Goal: Task Accomplishment & Management: Manage account settings

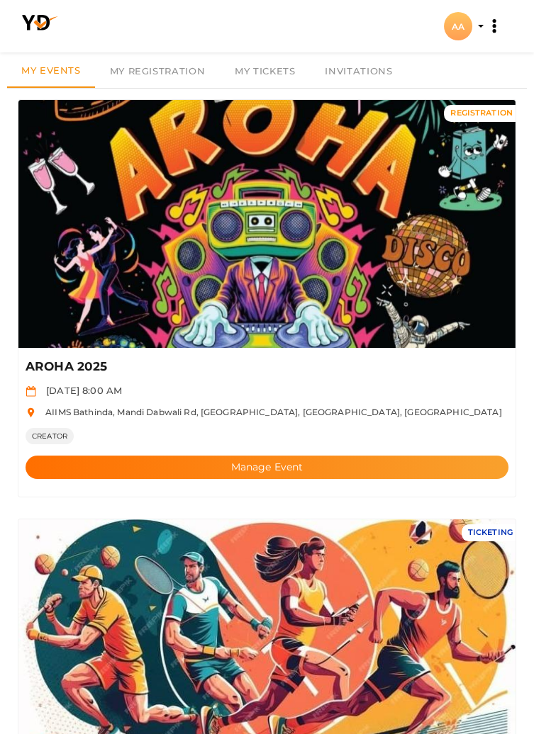
scroll to position [43, 0]
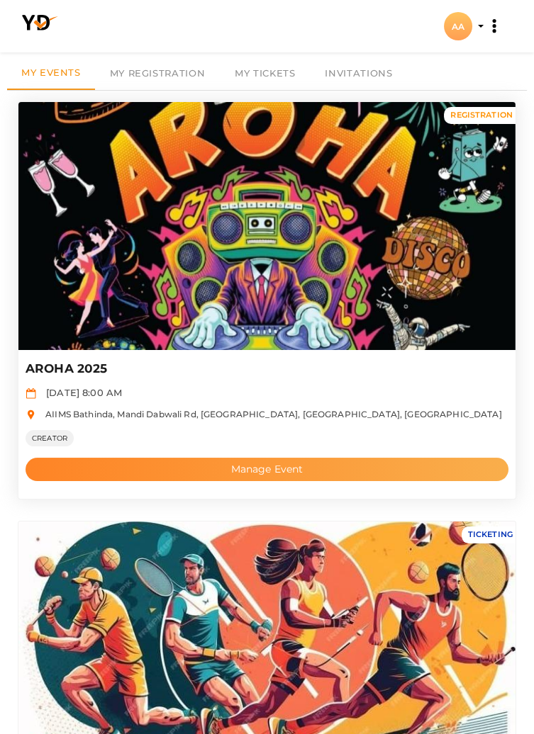
click at [348, 463] on button "Manage Event" at bounding box center [267, 469] width 483 height 23
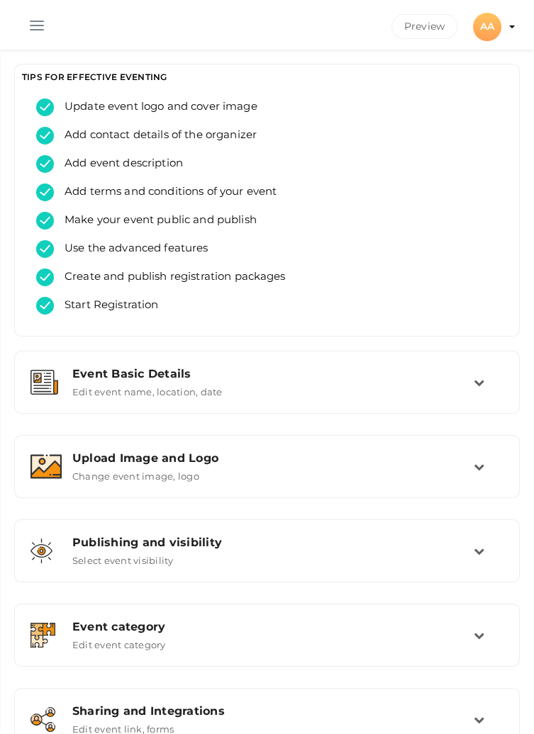
click at [34, 20] on button "button" at bounding box center [36, 22] width 37 height 37
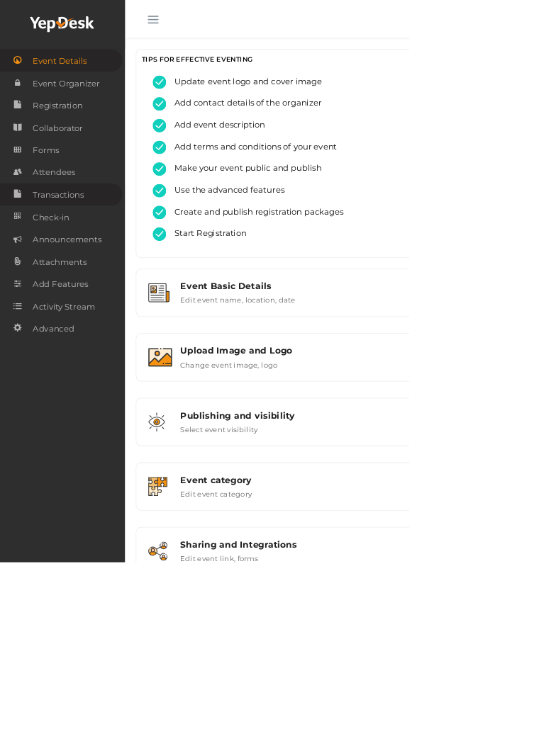
click at [58, 254] on span "Transactions" at bounding box center [76, 254] width 67 height 28
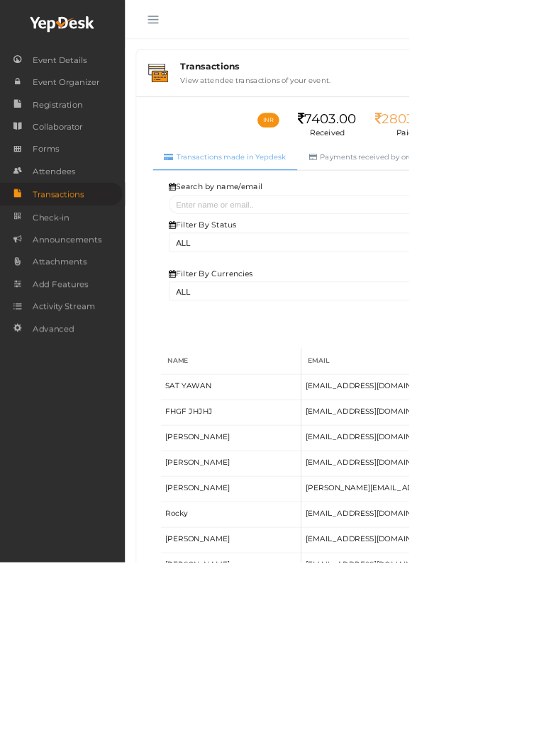
click at [203, 28] on button "button" at bounding box center [199, 22] width 37 height 37
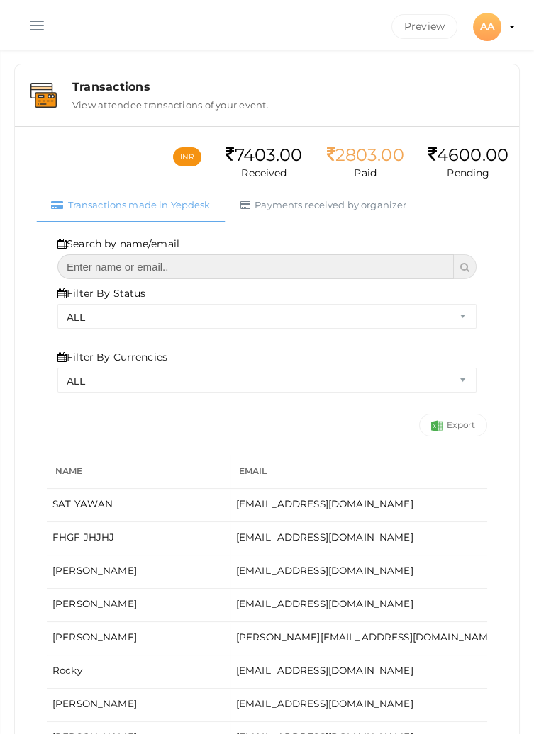
click at [238, 262] on input "text" at bounding box center [255, 266] width 396 height 25
type input "Enakshi"
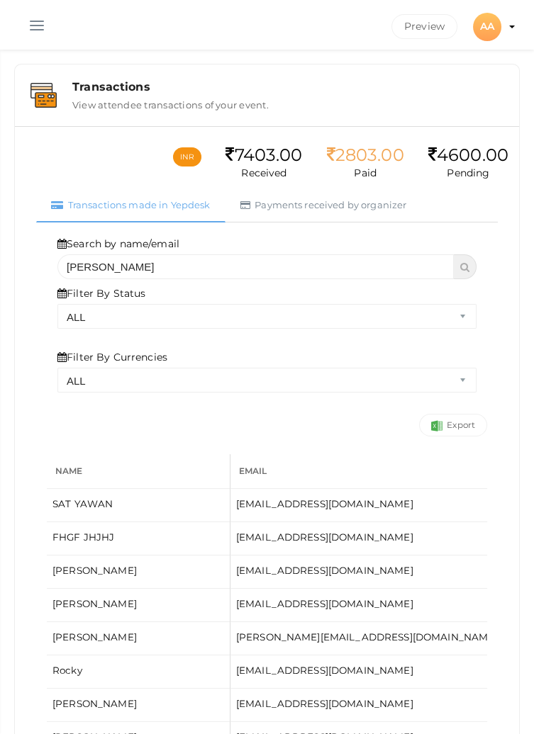
click at [459, 268] on span at bounding box center [465, 266] width 23 height 25
select select "? string:ALL ?"
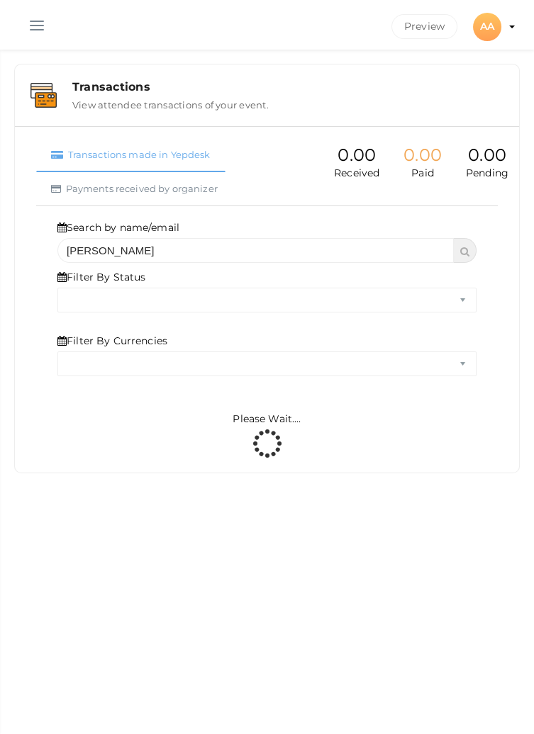
select select "ALL"
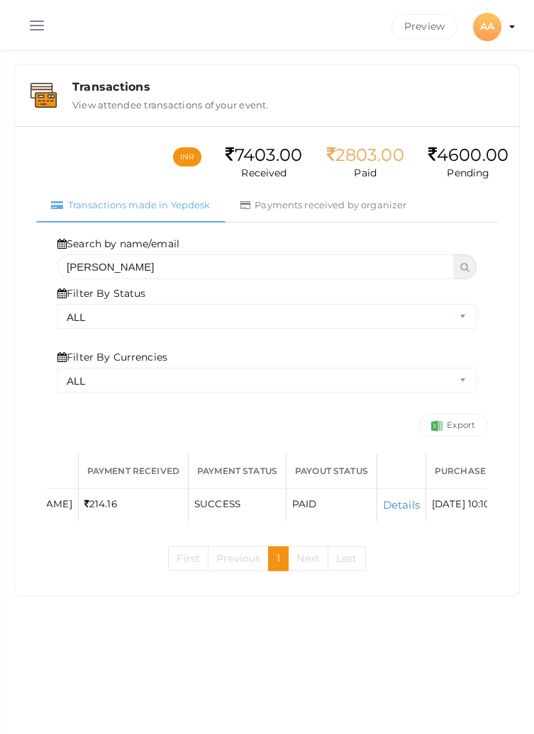
scroll to position [0, 252]
click at [37, 26] on button "button" at bounding box center [36, 22] width 37 height 37
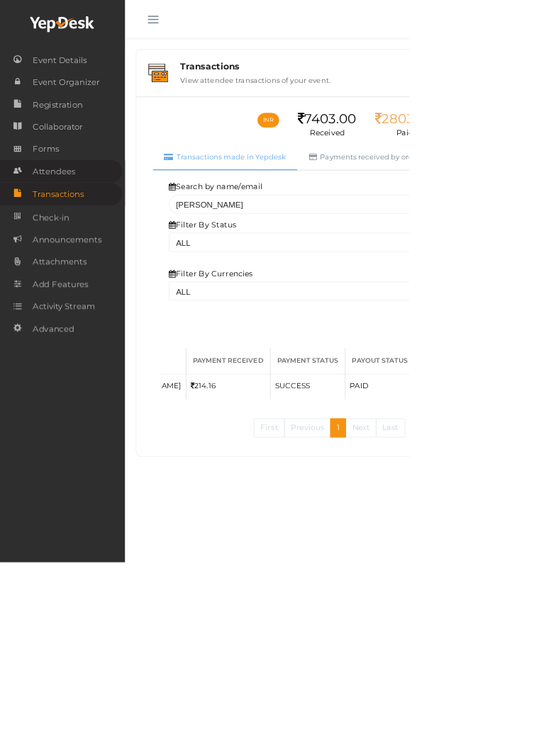
click at [61, 223] on span "Attendees" at bounding box center [70, 224] width 55 height 28
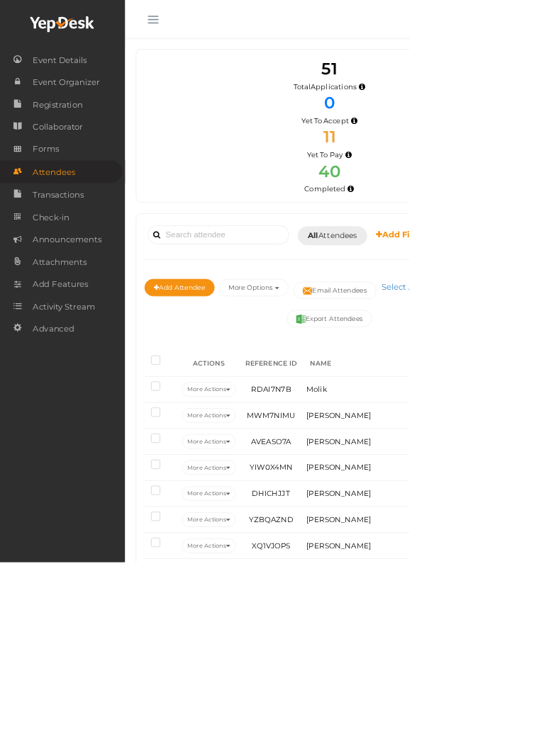
click at [189, 18] on button "button" at bounding box center [199, 22] width 37 height 37
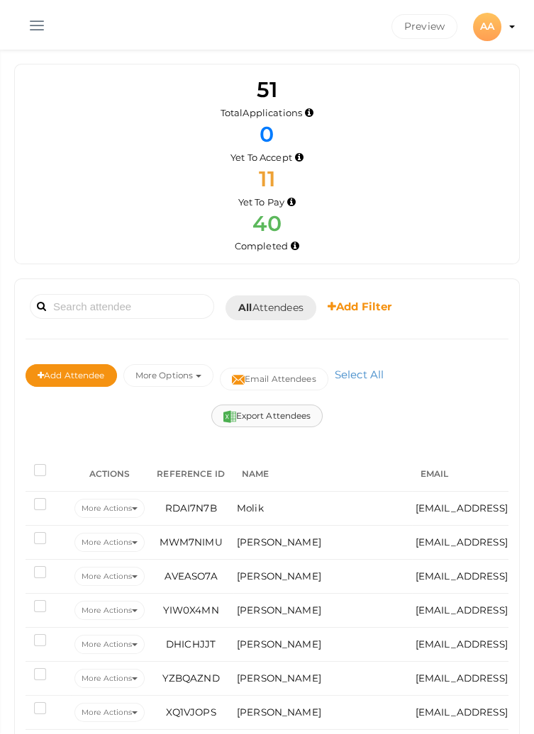
click at [271, 410] on button "Export Attendees" at bounding box center [267, 416] width 112 height 23
click at [154, 296] on input at bounding box center [122, 306] width 184 height 25
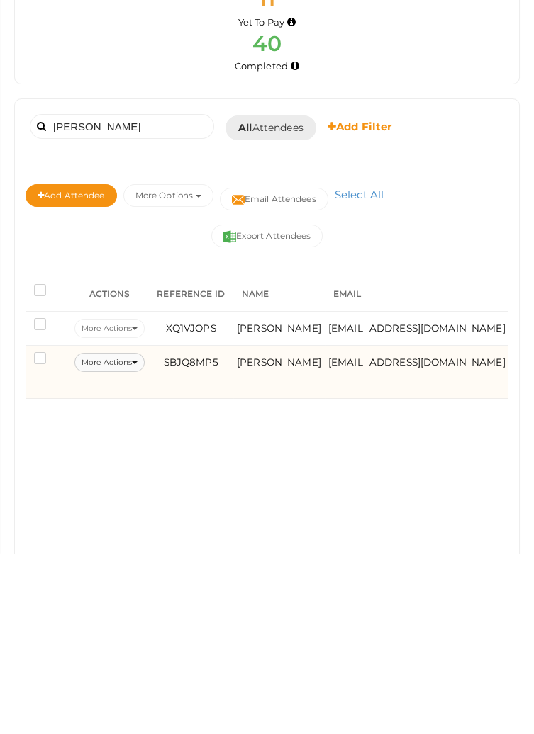
click at [137, 536] on button "More Actions" at bounding box center [109, 542] width 70 height 19
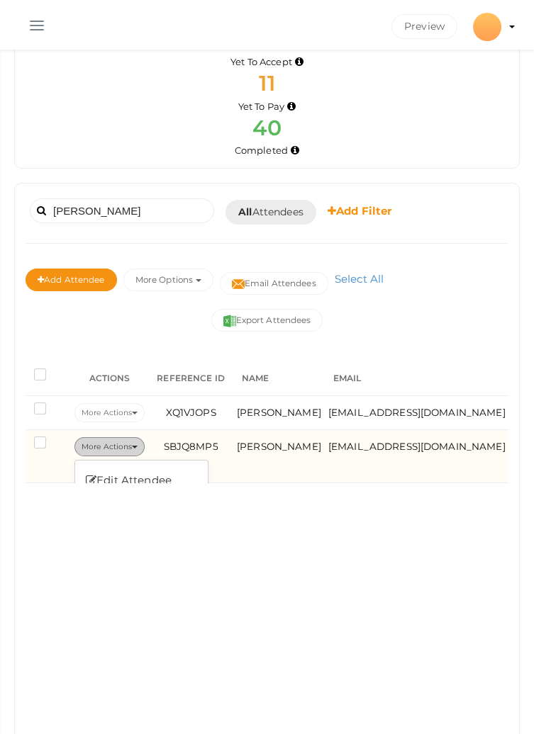
scroll to position [95, 0]
click at [35, 438] on label at bounding box center [43, 445] width 18 height 14
click at [20, 441] on input "checkbox" at bounding box center [20, 441] width 0 height 0
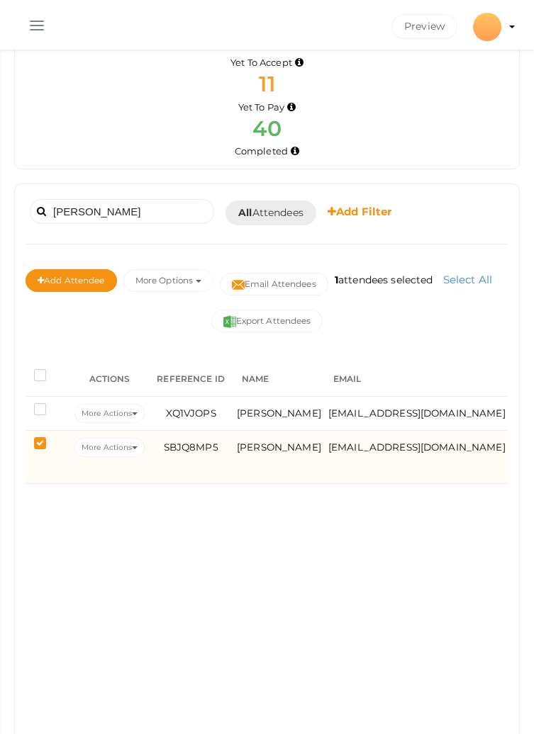
click at [43, 442] on label at bounding box center [43, 445] width 18 height 14
click at [20, 441] on input "checkbox" at bounding box center [20, 441] width 0 height 0
click at [135, 447] on icon at bounding box center [135, 448] width 6 height 3
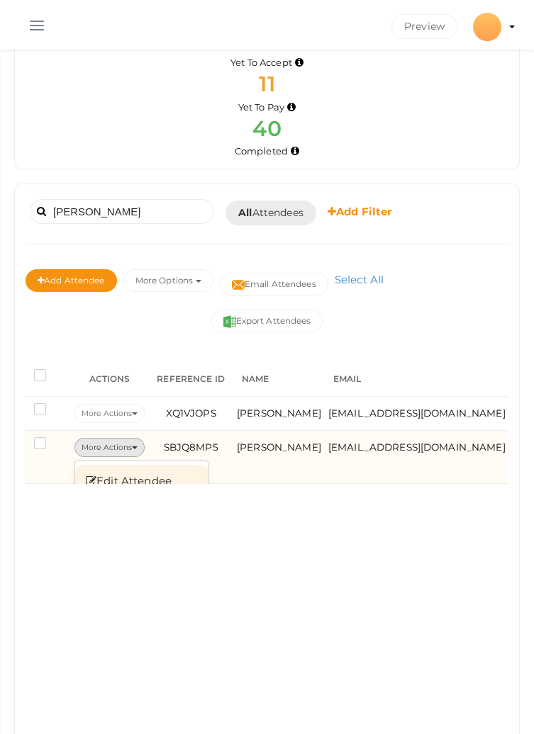
click at [157, 477] on link "Edit Attendee" at bounding box center [141, 481] width 133 height 33
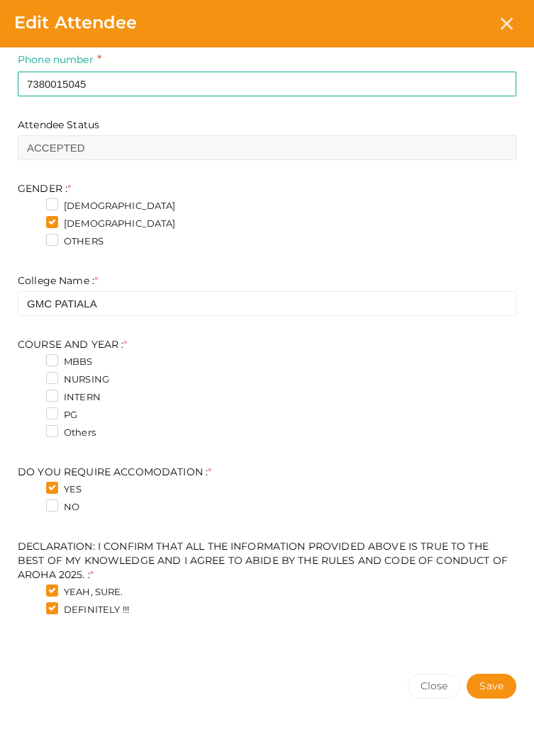
scroll to position [0, 0]
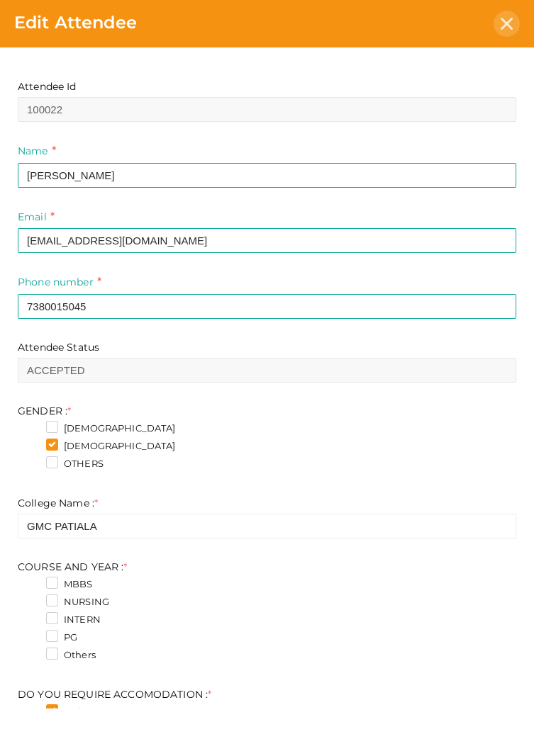
click at [507, 18] on icon at bounding box center [506, 24] width 12 height 12
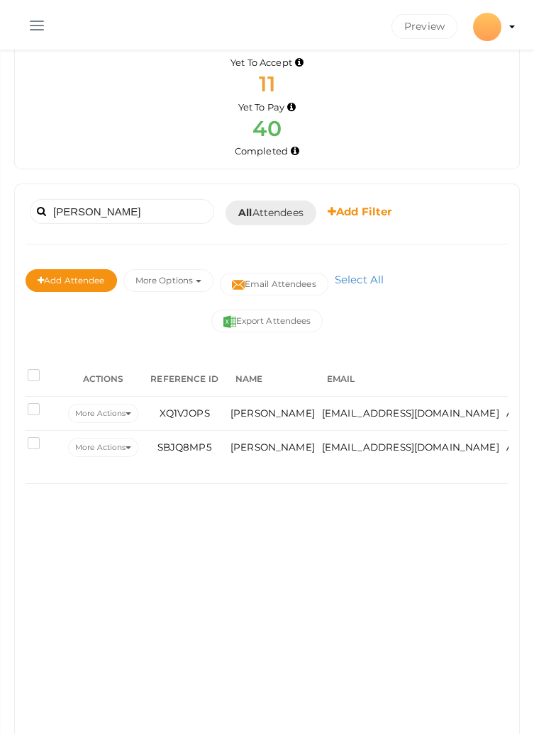
scroll to position [0, 7]
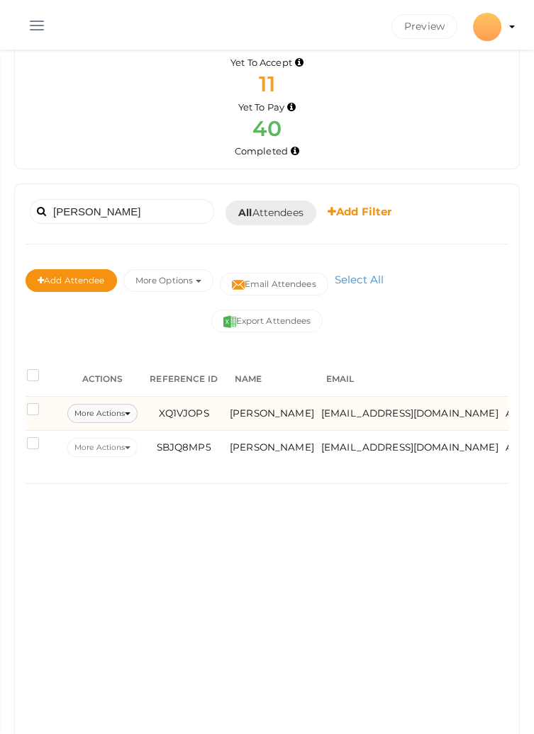
click at [114, 410] on button "More Actions" at bounding box center [102, 413] width 70 height 19
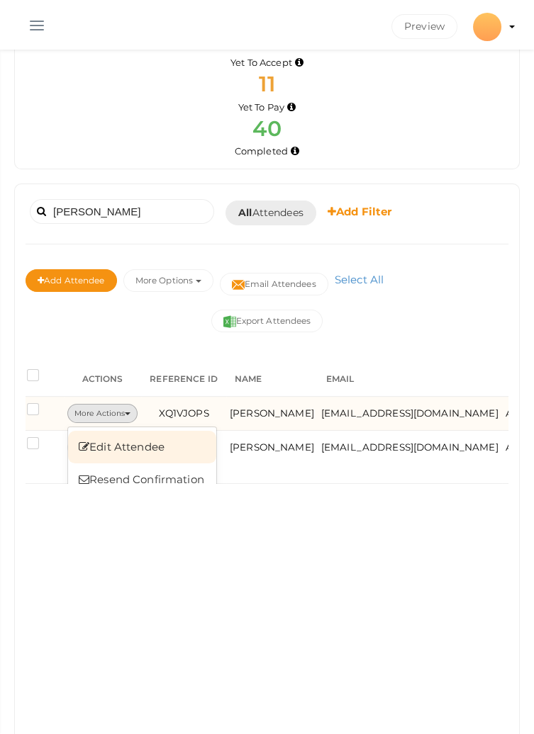
click at [178, 444] on link "Edit Attendee" at bounding box center [142, 447] width 148 height 33
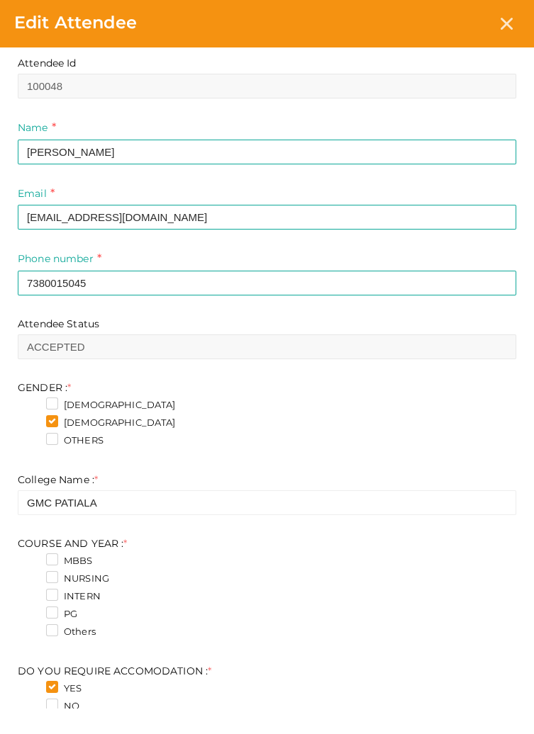
scroll to position [21, 0]
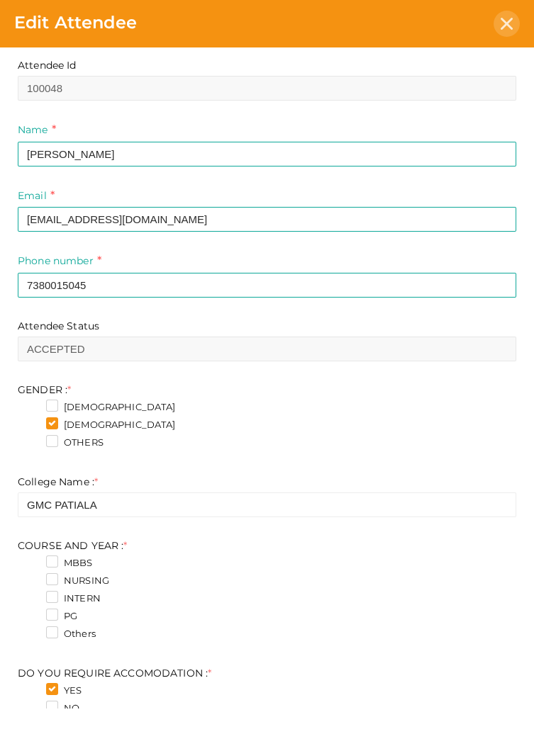
click at [496, 16] on div at bounding box center [506, 24] width 26 height 26
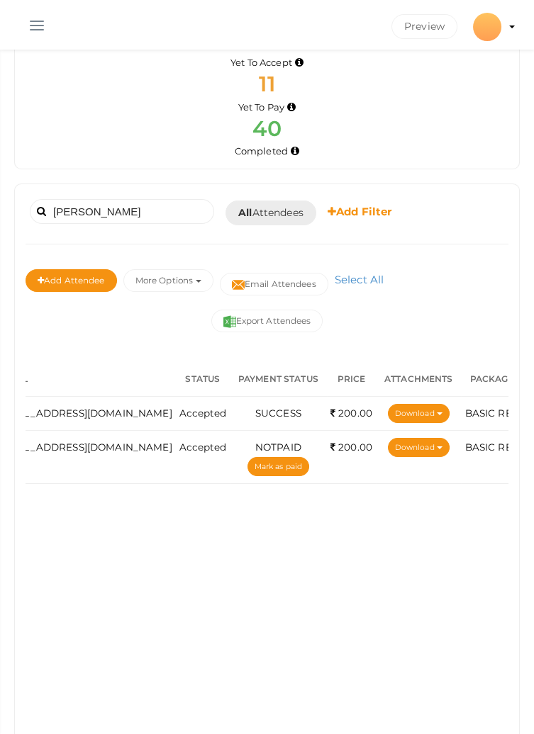
scroll to position [0, 0]
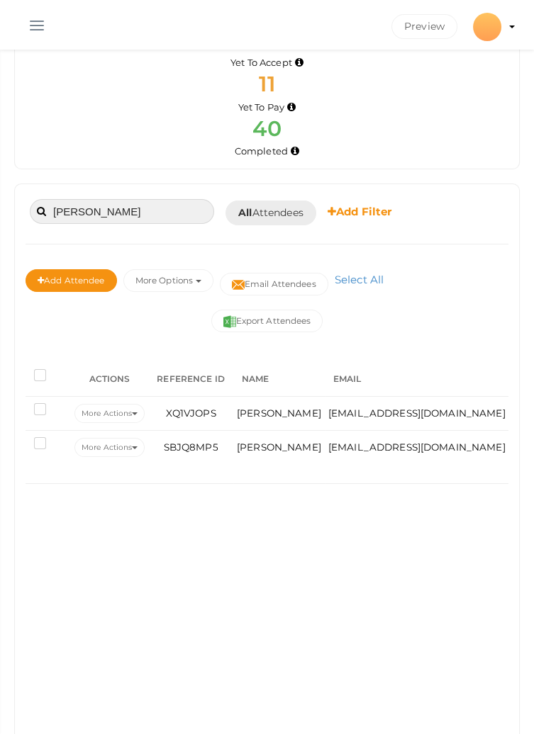
click at [129, 208] on input "Devangi" at bounding box center [122, 211] width 184 height 25
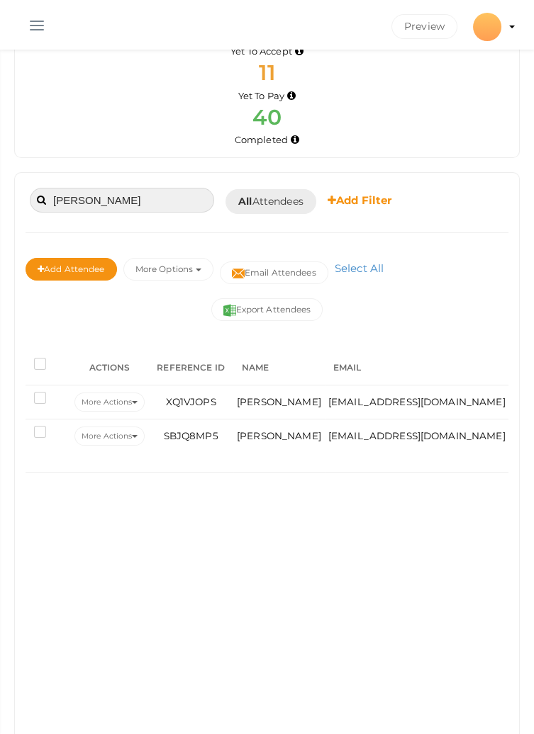
scroll to position [149, 0]
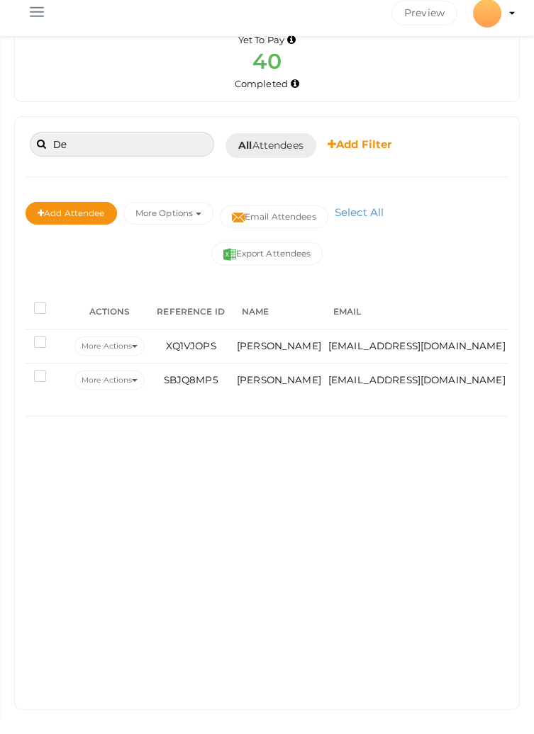
type input "D"
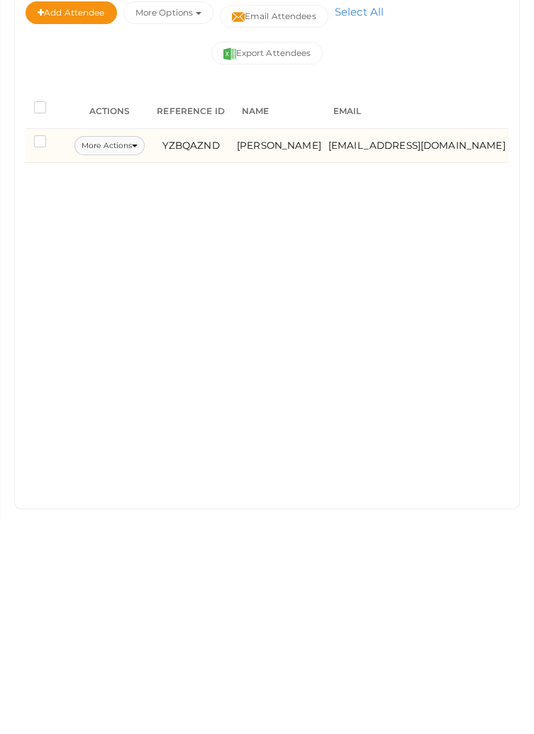
click at [114, 352] on button "More Actions" at bounding box center [109, 359] width 70 height 19
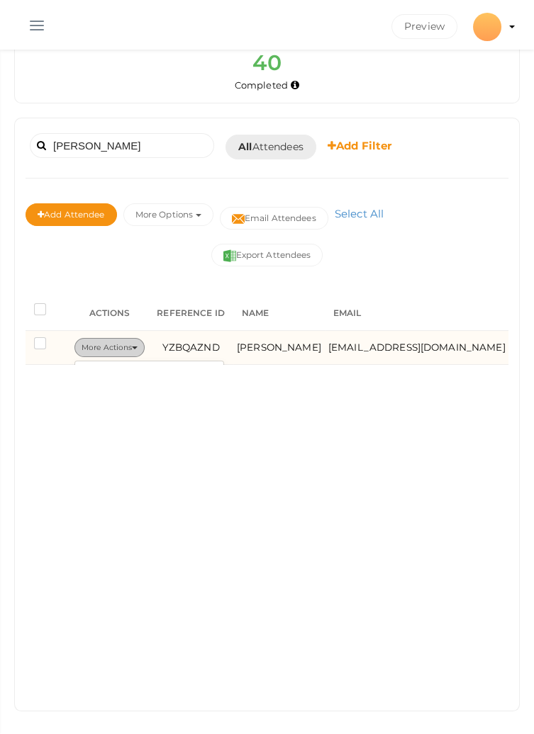
scroll to position [167, 0]
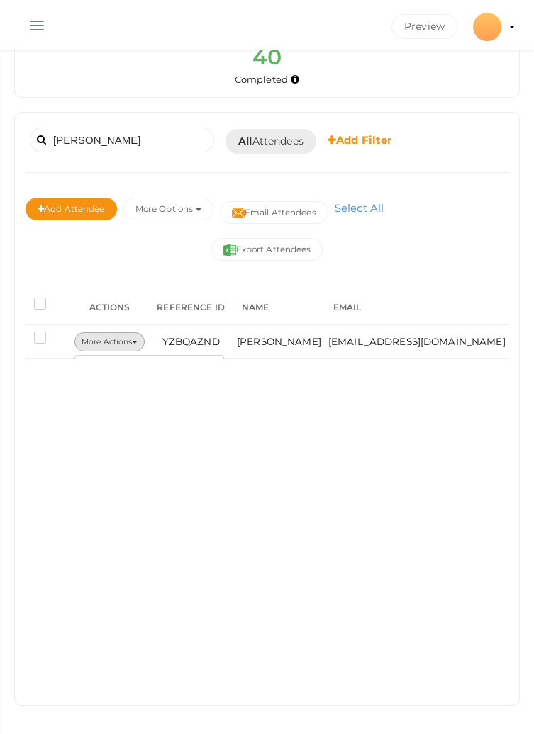
click at [164, 357] on div "Sargun Booked for Today Today Tomorrow This Week Custom Date All Attendees All …" at bounding box center [267, 409] width 504 height 593
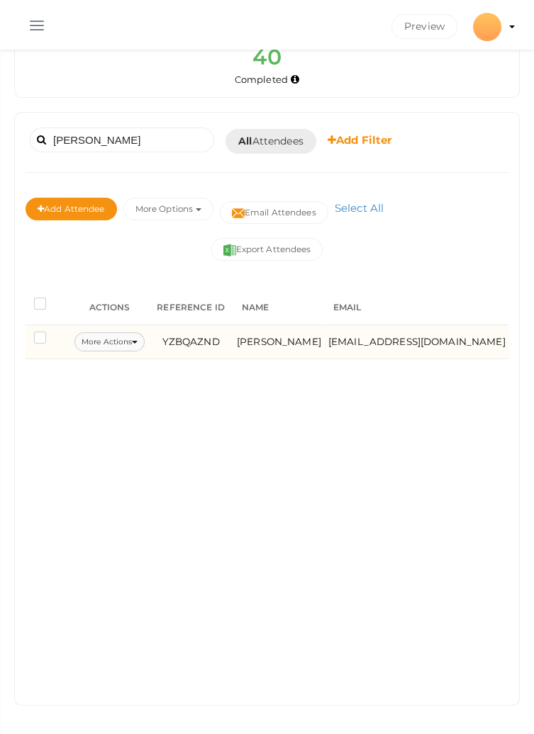
click at [137, 341] on icon at bounding box center [135, 342] width 6 height 3
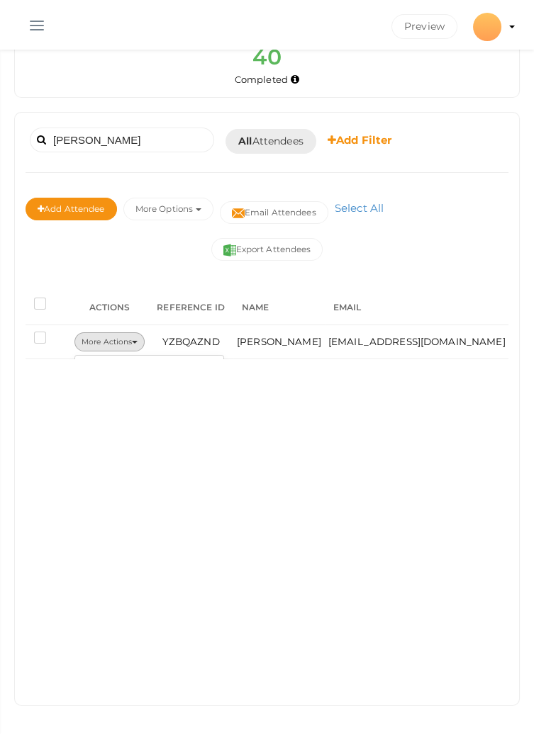
click at [98, 362] on div "Sargun Booked for Today Today Tomorrow This Week Custom Date All Attendees All …" at bounding box center [267, 409] width 504 height 593
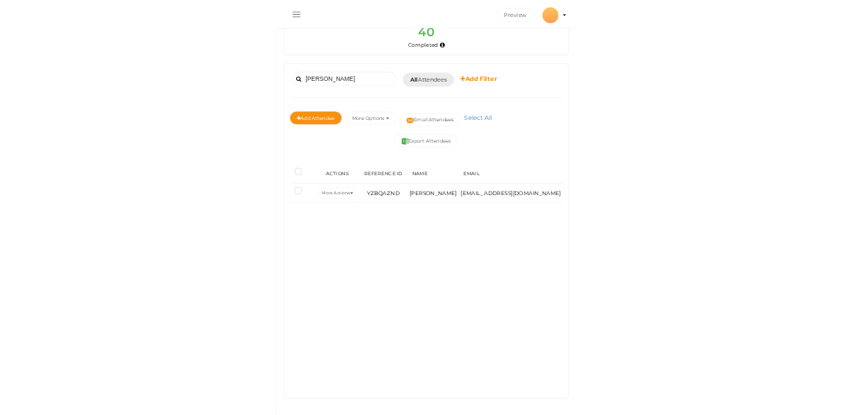
scroll to position [0, 0]
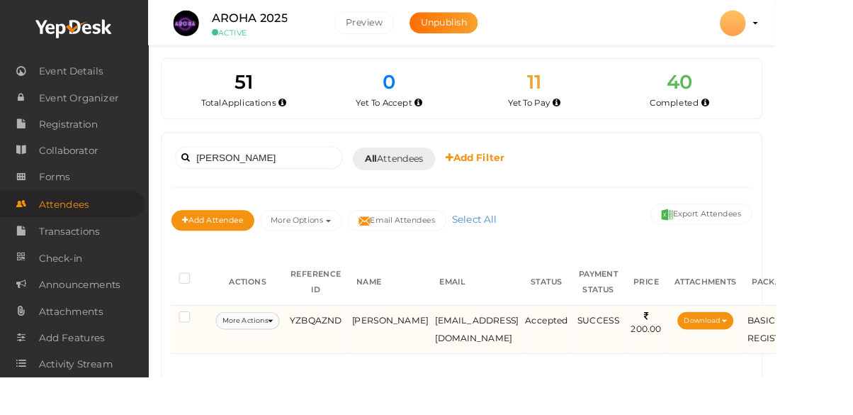
click at [284, 346] on button "More Actions" at bounding box center [272, 352] width 70 height 19
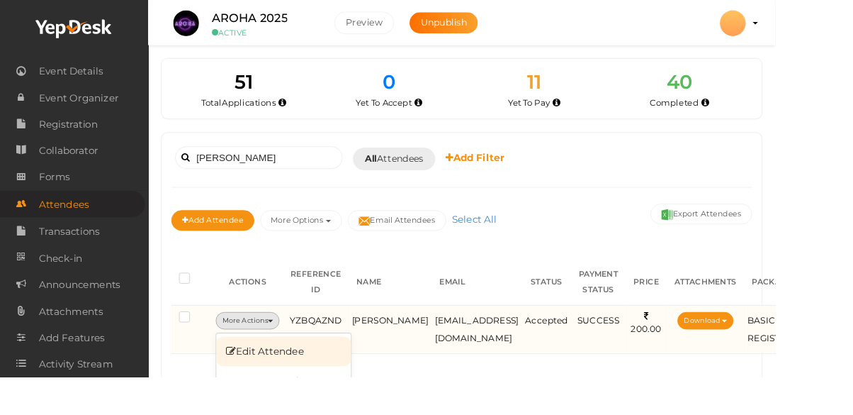
click at [344, 381] on link "Edit Attendee" at bounding box center [312, 386] width 148 height 33
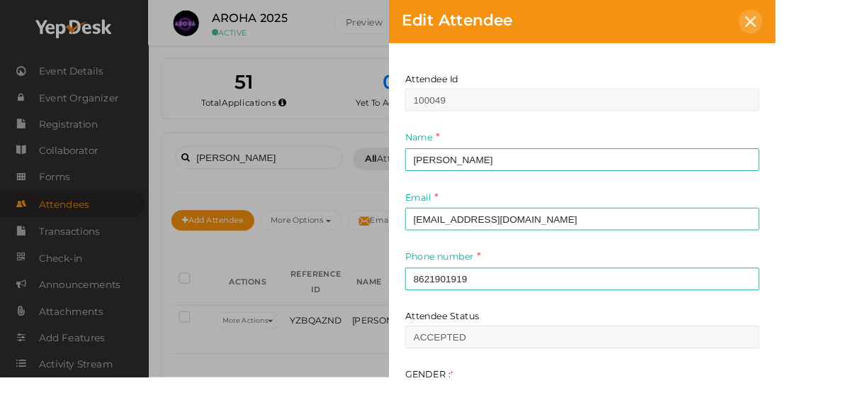
click at [533, 28] on icon at bounding box center [826, 24] width 12 height 12
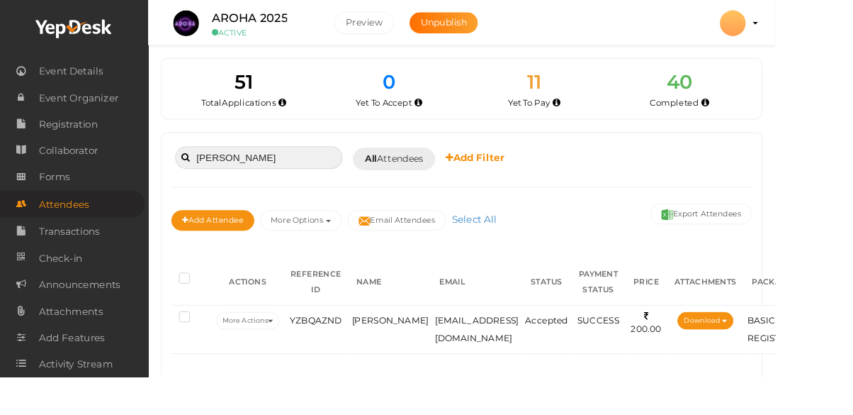
click at [315, 169] on input "Sargun" at bounding box center [285, 173] width 184 height 25
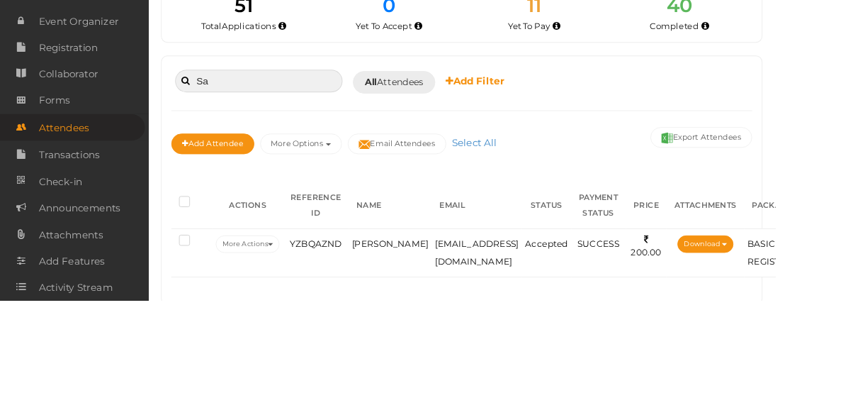
type input "S"
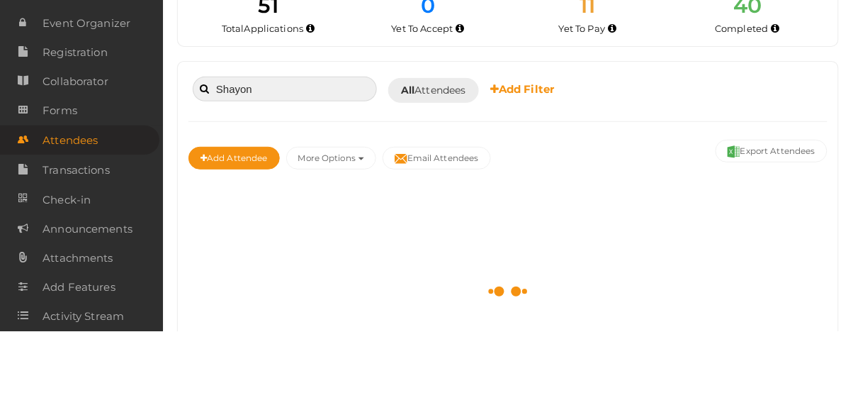
type input "Shayona"
